Goal: Task Accomplishment & Management: Complete application form

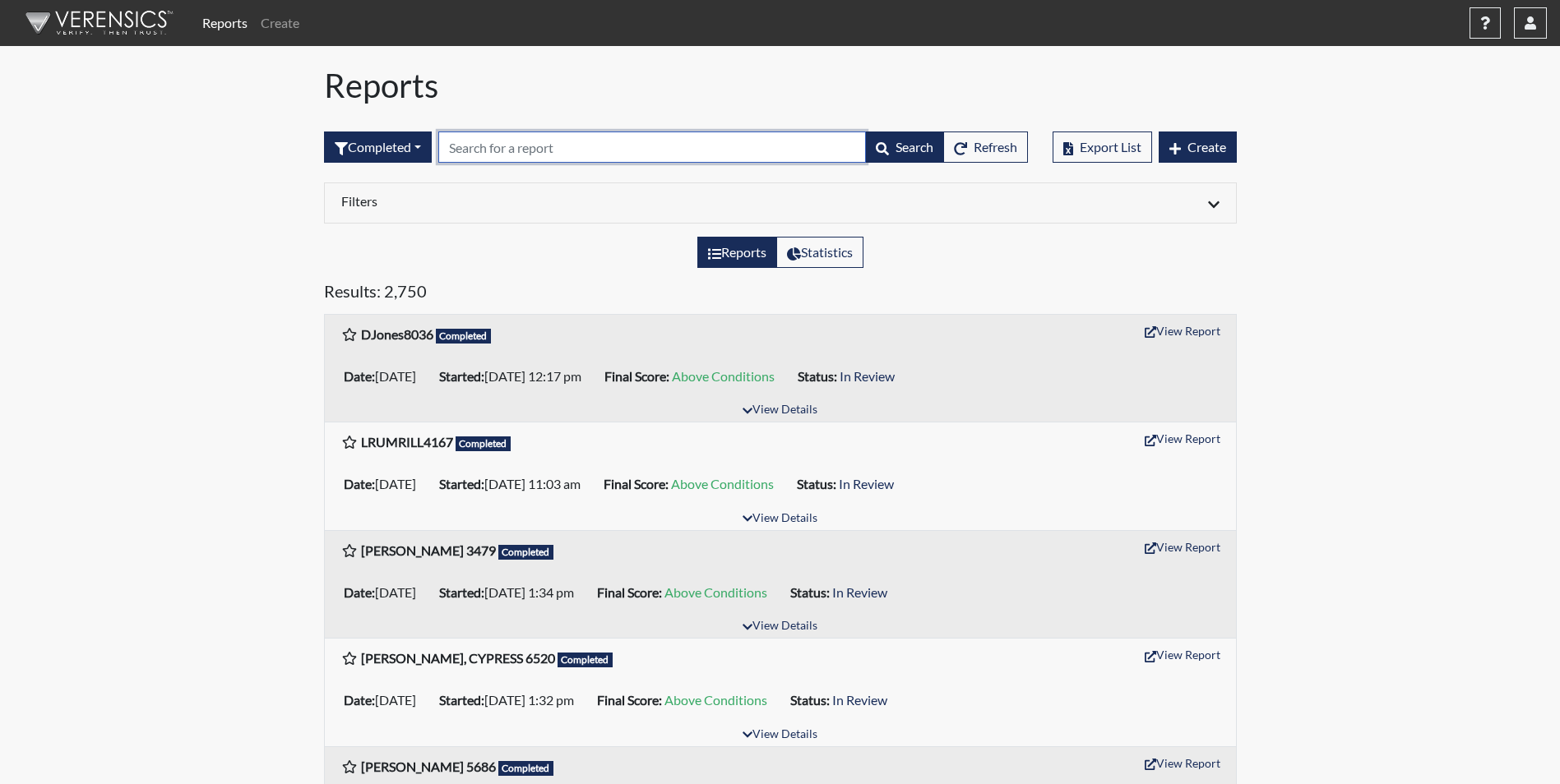
click at [481, 153] on input "text" at bounding box center [652, 147] width 428 height 31
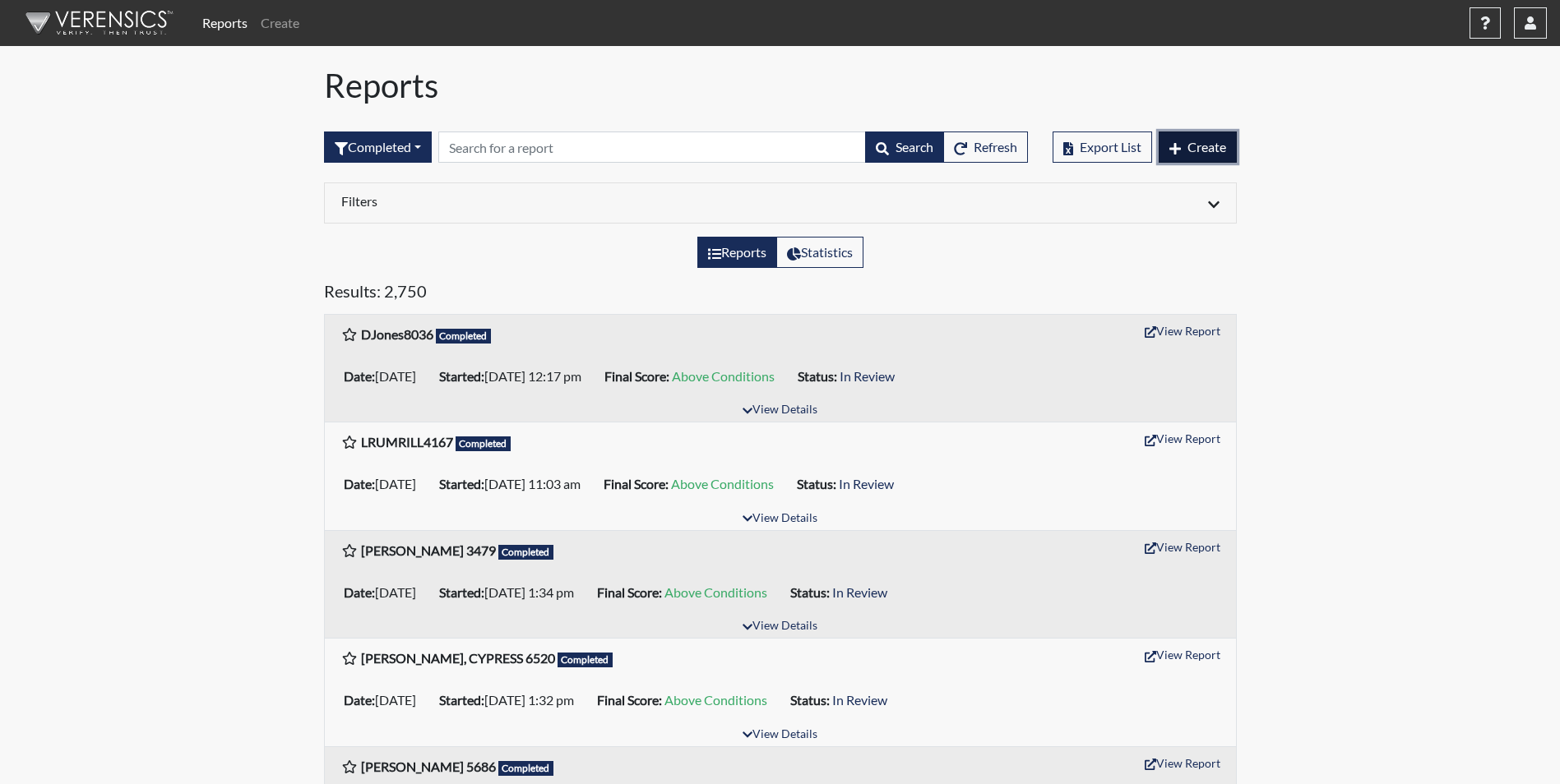
click at [1207, 151] on span "Create" at bounding box center [1207, 147] width 39 height 16
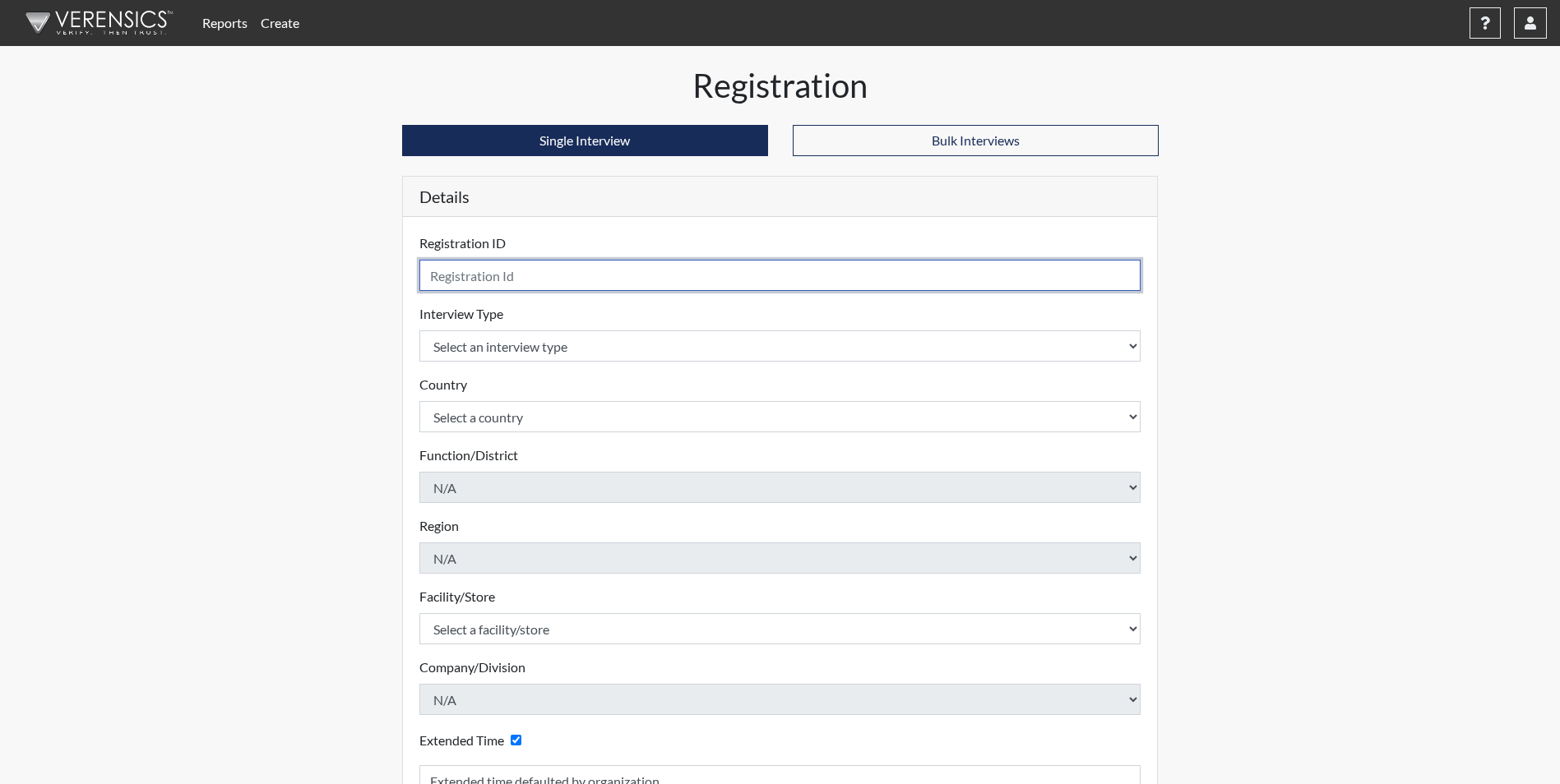
click at [472, 279] on input "text" at bounding box center [780, 275] width 722 height 31
type input "[PERSON_NAME] 4111"
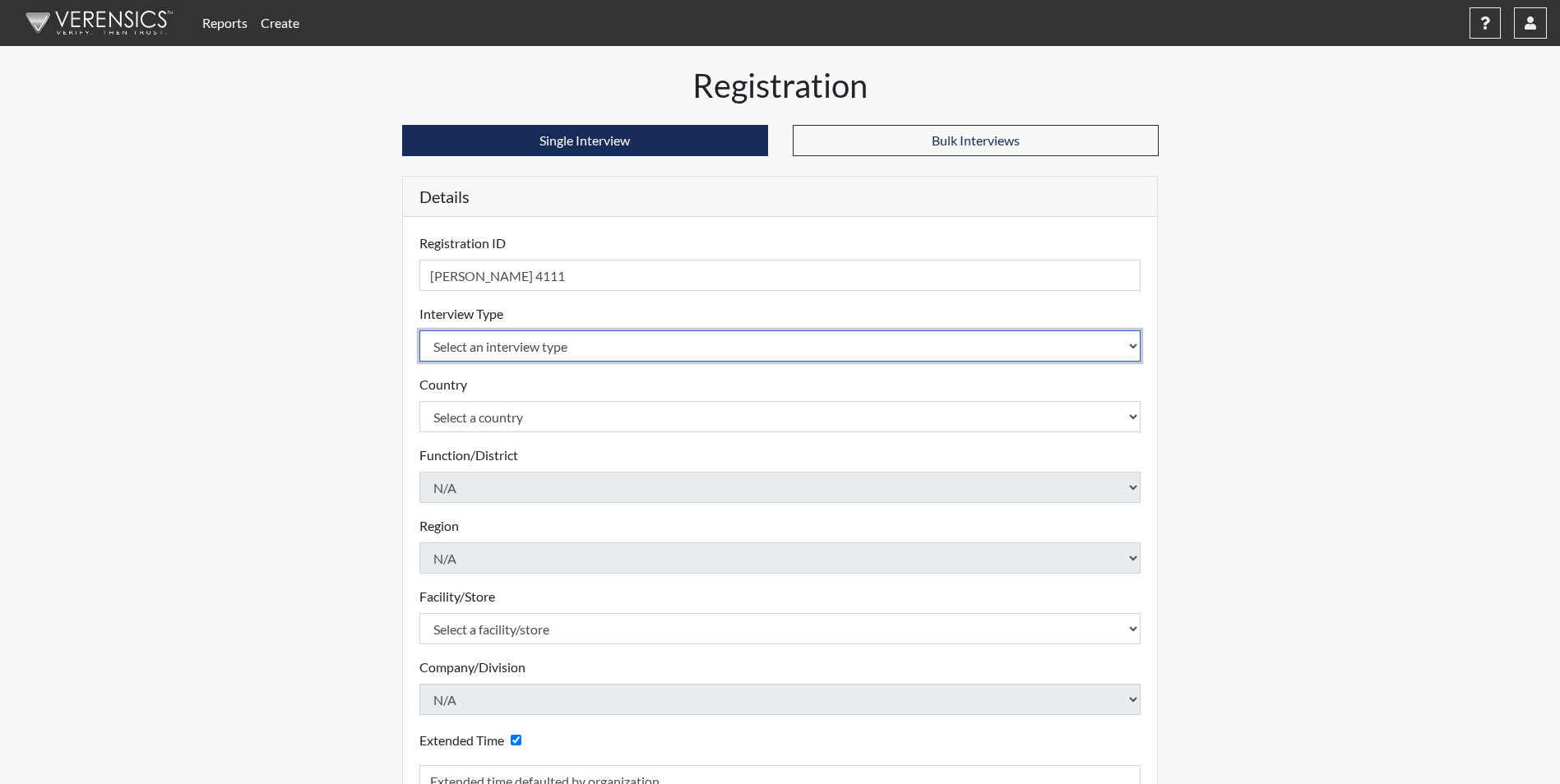
click at [505, 343] on select "Select an interview type Corrections Pre-Employment" at bounding box center [780, 346] width 722 height 31
select select "ff733e93-e1bf-11ea-9c9f-0eff0cf7eb8f"
click at [420, 330] on select "Select an interview type Corrections Pre-Employment" at bounding box center [780, 346] width 722 height 31
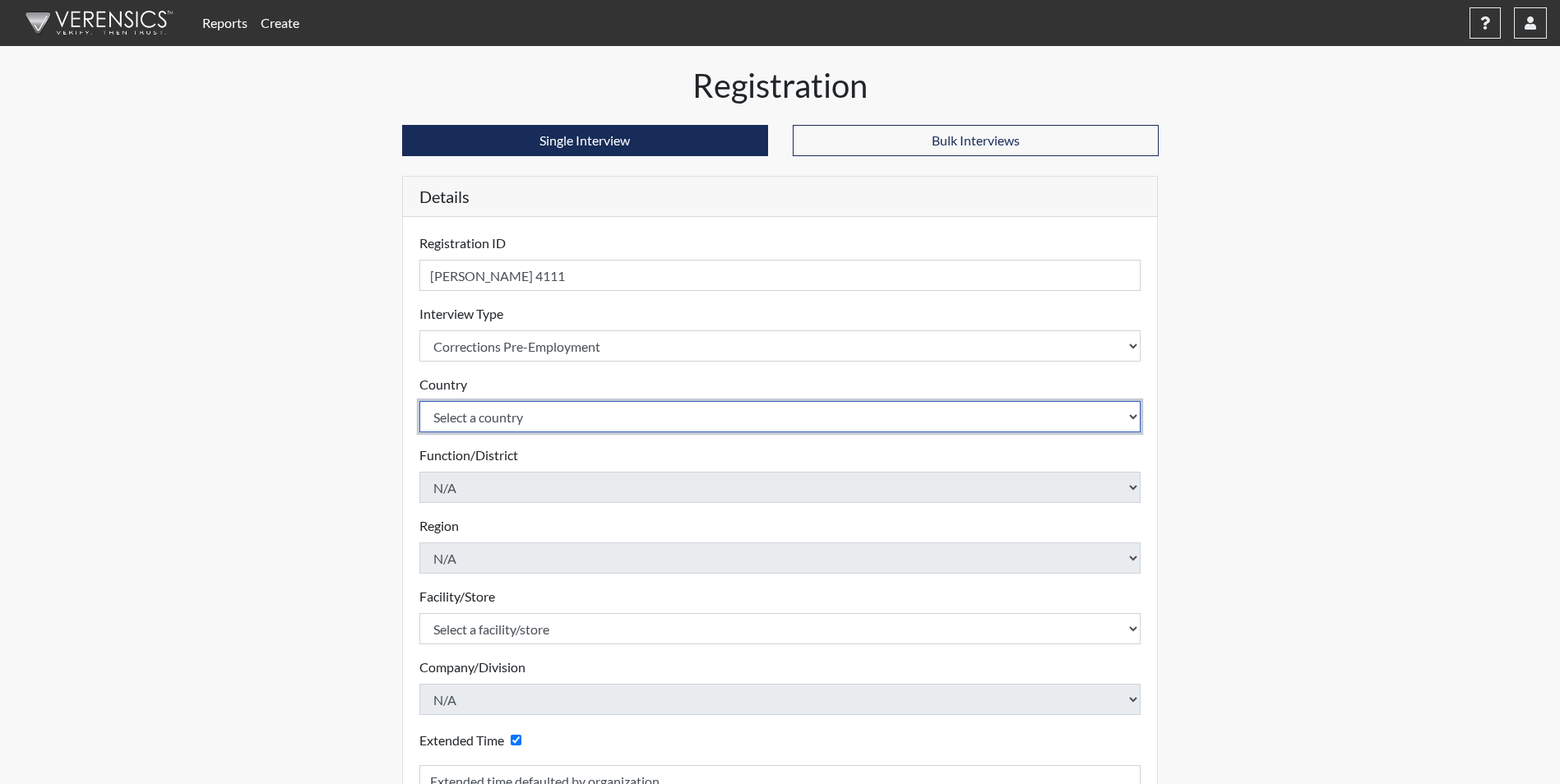
click at [508, 421] on select "Select a country [GEOGRAPHIC_DATA] [GEOGRAPHIC_DATA]" at bounding box center [780, 417] width 722 height 31
select select "united-states-of-[GEOGRAPHIC_DATA]"
click at [420, 401] on select "Select a country [GEOGRAPHIC_DATA] [GEOGRAPHIC_DATA]" at bounding box center [780, 417] width 722 height 31
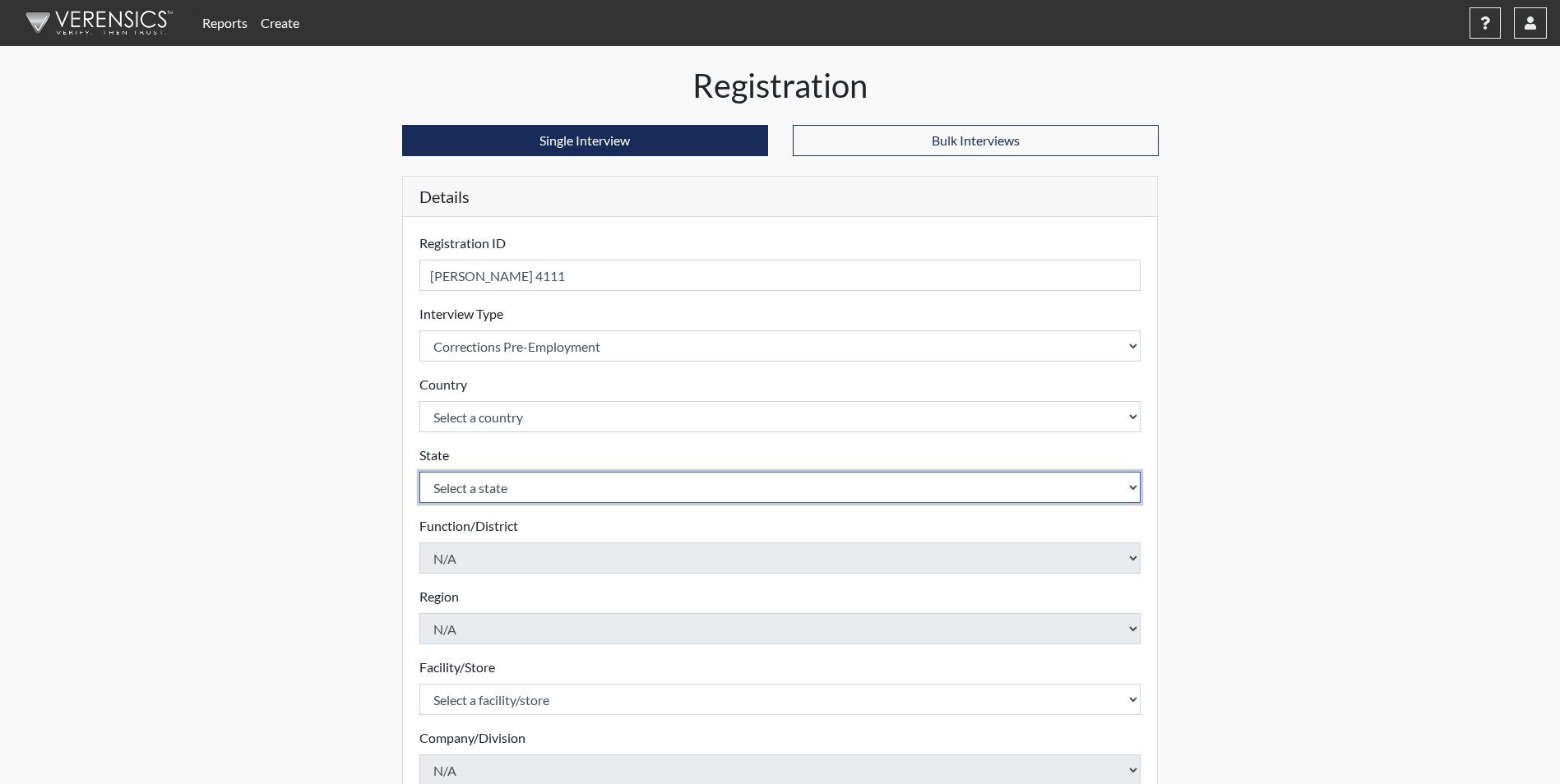
click at [510, 494] on select "Select a state [US_STATE] [US_STATE] [US_STATE] [US_STATE] [US_STATE] [US_STATE…" at bounding box center [780, 488] width 722 height 31
select select "SC"
click at [420, 472] on select "Select a state [US_STATE] [US_STATE] [US_STATE] [US_STATE] [US_STATE] [US_STATE…" at bounding box center [780, 488] width 722 height 31
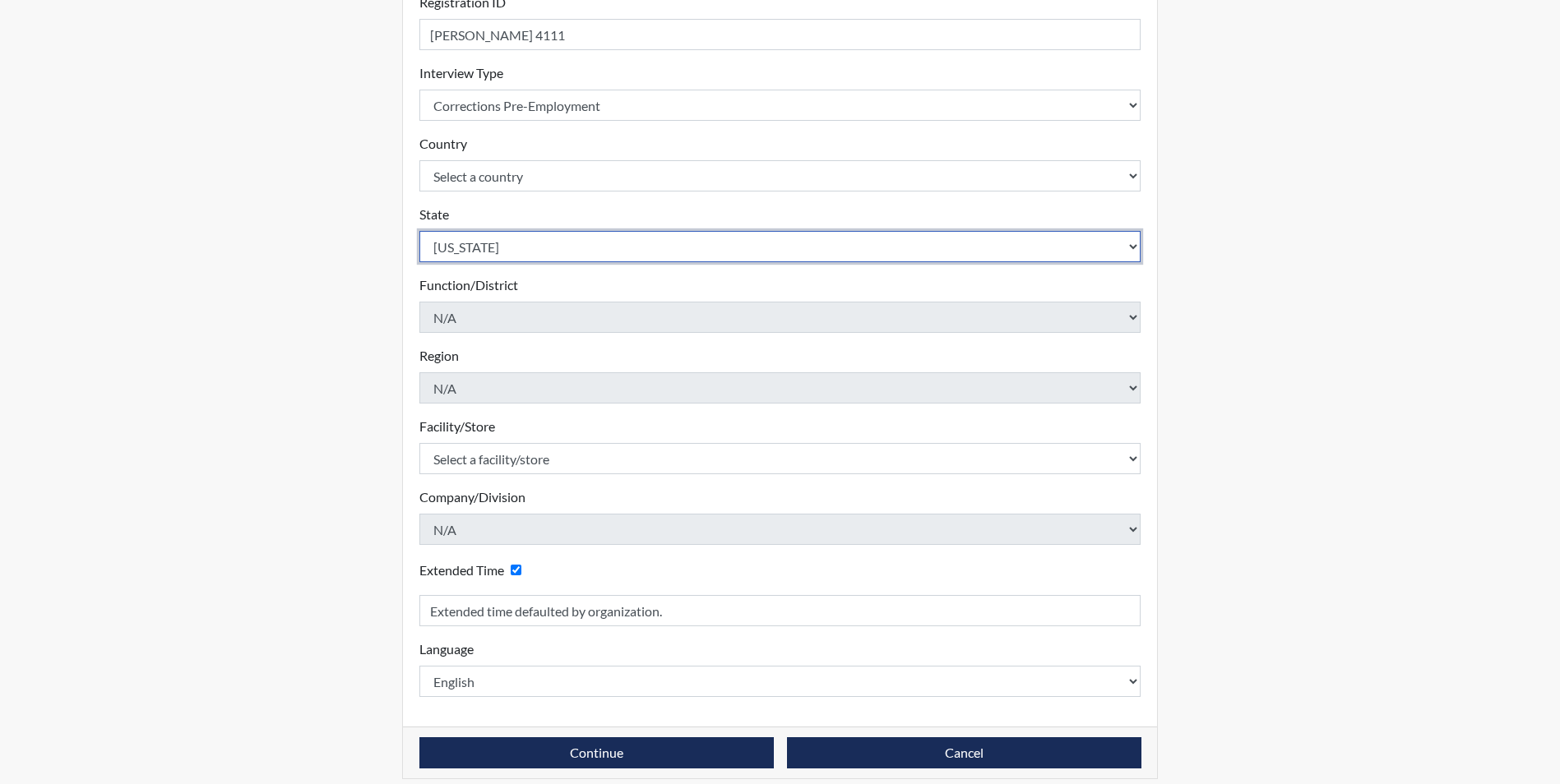
scroll to position [247, 0]
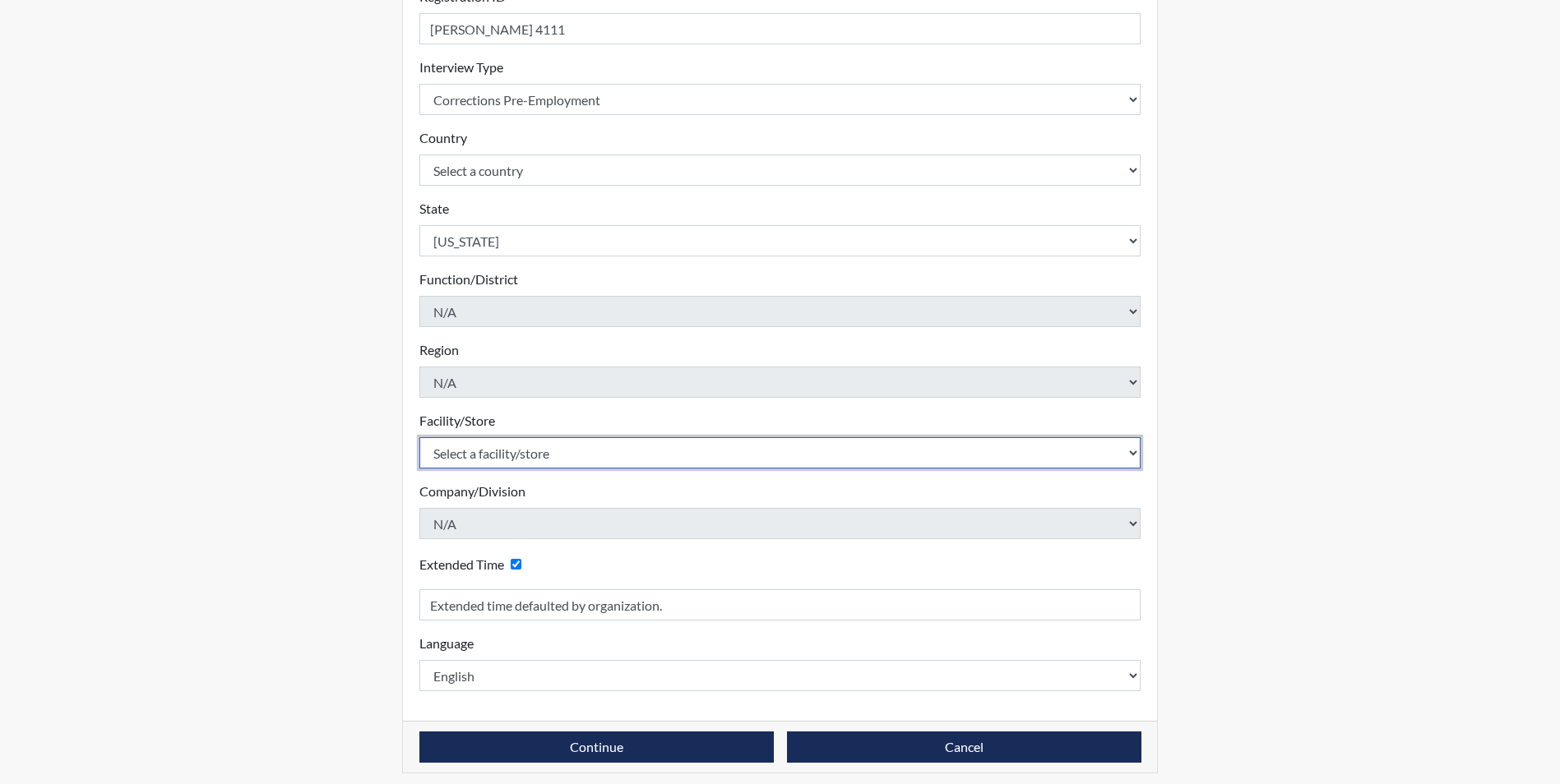
click at [495, 457] on select "Select a facility/store [GEOGRAPHIC_DATA] CI Broad River CI [PERSON_NAME] CI Di…" at bounding box center [780, 453] width 722 height 31
select select "d8fafbfe-3542-4e25-ab93-af3ea1b41fa7"
click at [420, 437] on select "Select a facility/store [GEOGRAPHIC_DATA] CI Broad River CI [PERSON_NAME] CI Di…" at bounding box center [780, 453] width 722 height 31
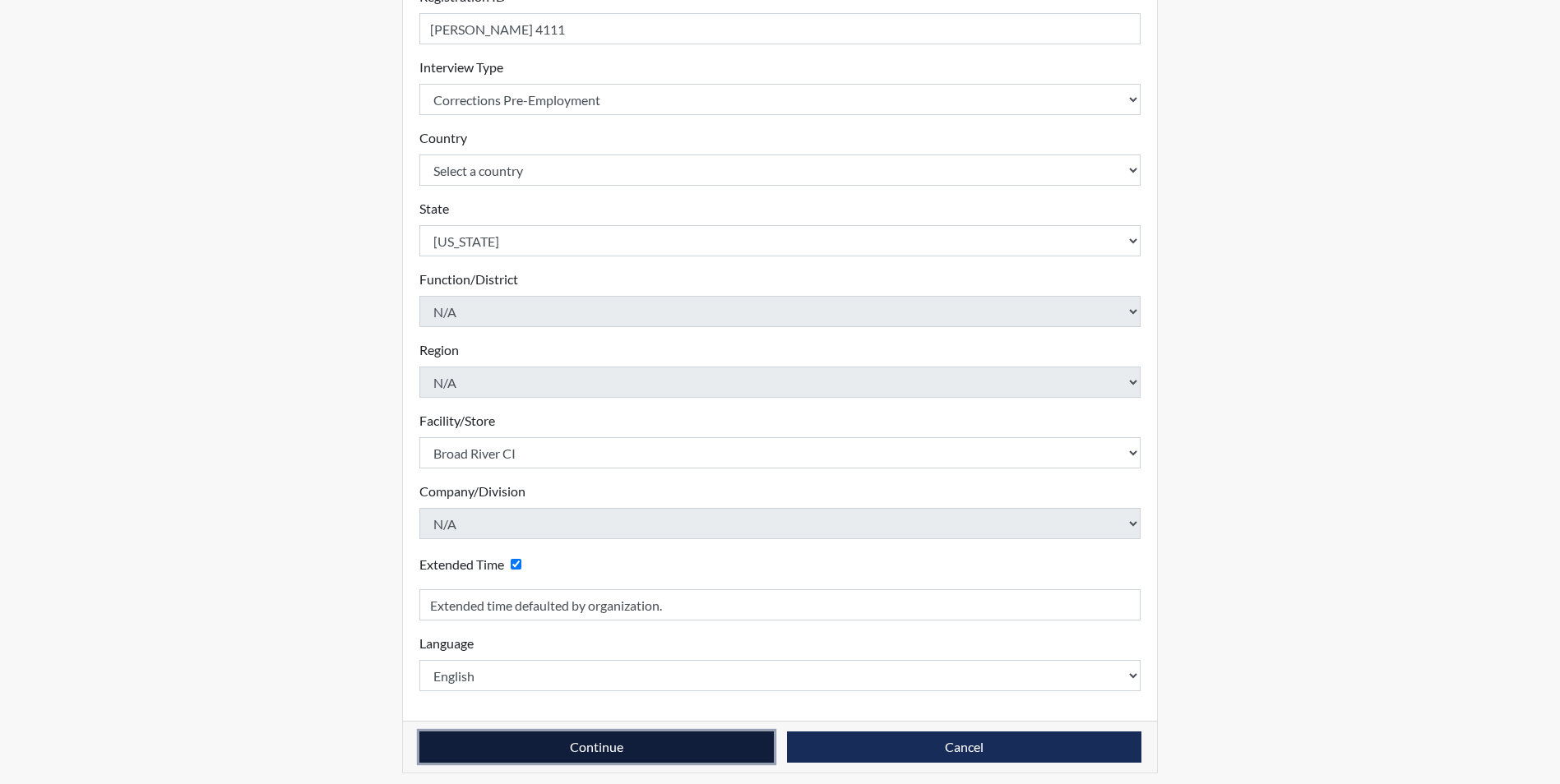
click at [607, 742] on button "Continue" at bounding box center [597, 747] width 355 height 31
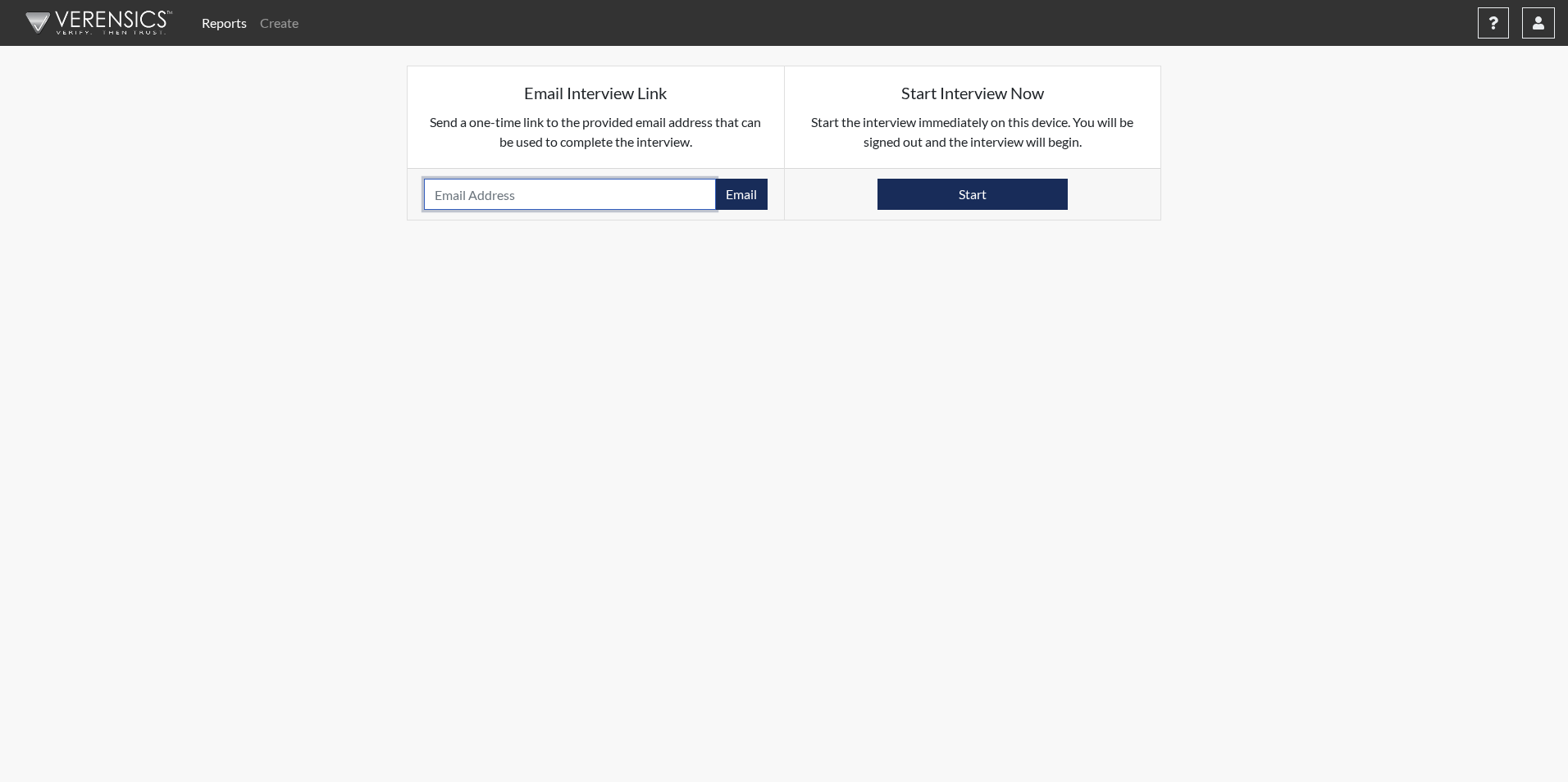
click at [447, 198] on input "email" at bounding box center [569, 194] width 292 height 31
paste input "[EMAIL_ADDRESS][DOMAIN_NAME]"
type input "[EMAIL_ADDRESS][DOMAIN_NAME]"
click at [738, 204] on button "Email" at bounding box center [741, 194] width 52 height 31
